Goal: Information Seeking & Learning: Learn about a topic

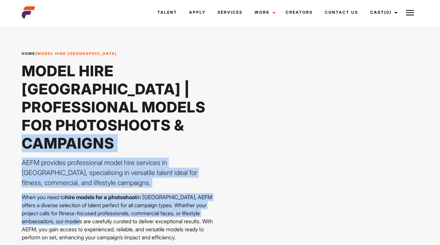
drag, startPoint x: 101, startPoint y: 177, endPoint x: 103, endPoint y: 131, distance: 46.5
click at [103, 131] on div "Home / Model Hire Melbourne Model Hire [GEOGRAPHIC_DATA] | Professional Models …" at bounding box center [119, 181] width 195 height 261
click at [103, 131] on h1 "Model Hire [GEOGRAPHIC_DATA] | Professional Models for Photoshoots & Campaigns" at bounding box center [119, 107] width 195 height 90
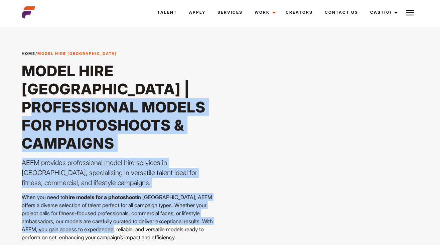
drag, startPoint x: 147, startPoint y: 210, endPoint x: 120, endPoint y: 84, distance: 128.5
click at [120, 84] on div "Home / Model Hire Melbourne Model Hire [GEOGRAPHIC_DATA] | Professional Models …" at bounding box center [119, 181] width 195 height 261
click at [119, 84] on h1 "Model Hire [GEOGRAPHIC_DATA] | Professional Models for Photoshoots & Campaigns" at bounding box center [119, 107] width 195 height 90
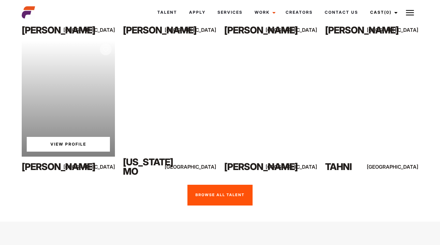
scroll to position [524, 0]
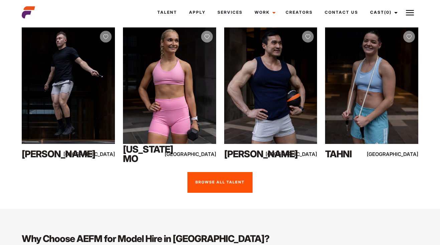
click at [209, 172] on link "Browse all talent" at bounding box center [219, 182] width 65 height 21
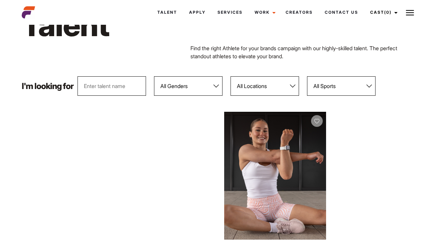
scroll to position [37, 0]
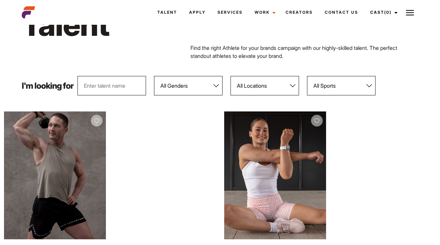
click at [188, 86] on select "All Genders Female Male" at bounding box center [188, 85] width 69 height 19
select select "104"
click at [154, 76] on select "All Genders Female Male" at bounding box center [188, 85] width 69 height 19
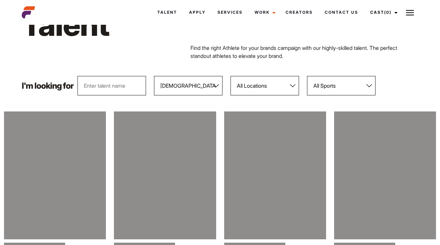
click at [245, 86] on select "All Locations Adelaide Brisbane Darwin Gold Coast Melbourne Perth Sunshine Coas…" at bounding box center [265, 85] width 69 height 19
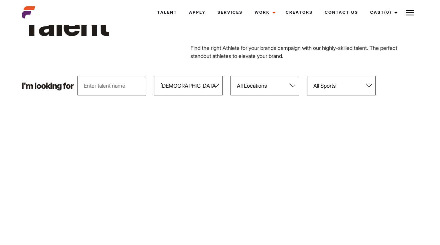
select select "118"
click at [231, 76] on select "All Locations Adelaide Brisbane Darwin Gold Coast Melbourne Perth Sunshine Coas…" at bounding box center [265, 85] width 69 height 19
click at [333, 86] on select "All Sports 100 Meter Butterfly Acrobatics Aerial awareness Aerobics AFL Aflw Am…" at bounding box center [341, 85] width 69 height 19
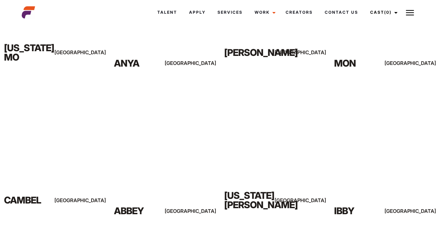
scroll to position [109, 0]
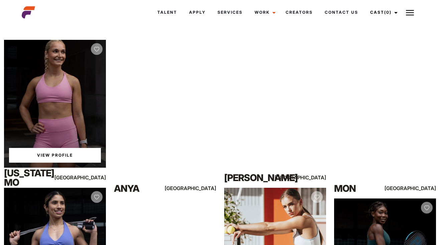
click at [55, 154] on link "View Profile" at bounding box center [55, 155] width 92 height 15
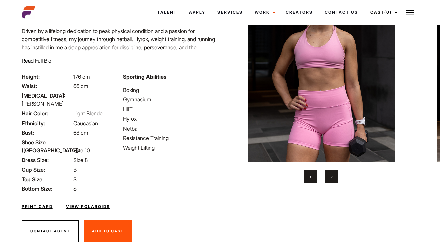
scroll to position [68, 0]
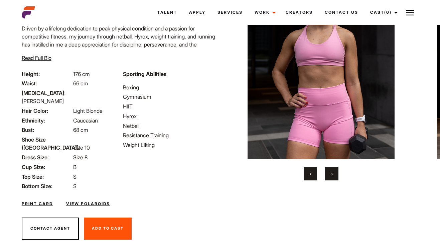
drag, startPoint x: 142, startPoint y: 73, endPoint x: 145, endPoint y: 135, distance: 62.3
click at [145, 135] on div "Sporting Abilities Boxing Gymnasium HIIT Hyrox Netball Resistance Training Weig…" at bounding box center [169, 130] width 101 height 120
click at [145, 134] on li "Resistance Training" at bounding box center [169, 135] width 93 height 8
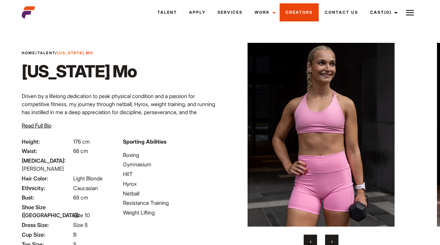
click at [310, 16] on link "Creators" at bounding box center [299, 12] width 39 height 18
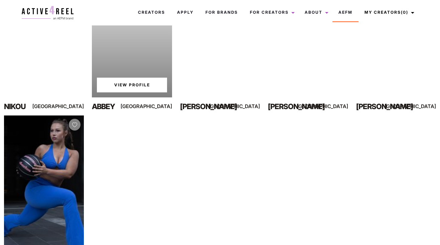
scroll to position [177, 0]
